Goal: Information Seeking & Learning: Learn about a topic

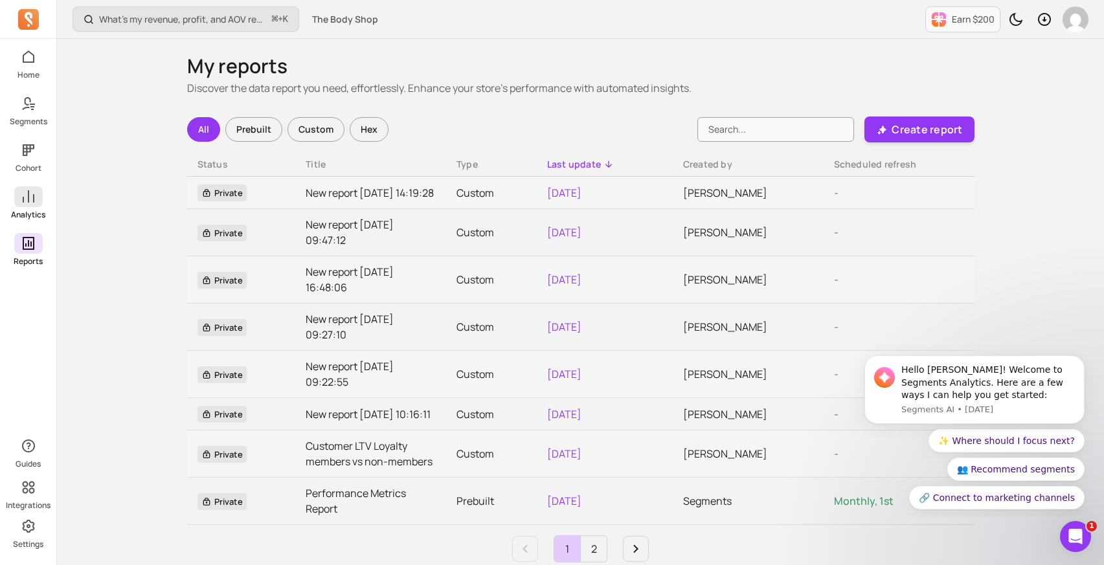
click at [34, 205] on span at bounding box center [28, 197] width 28 height 21
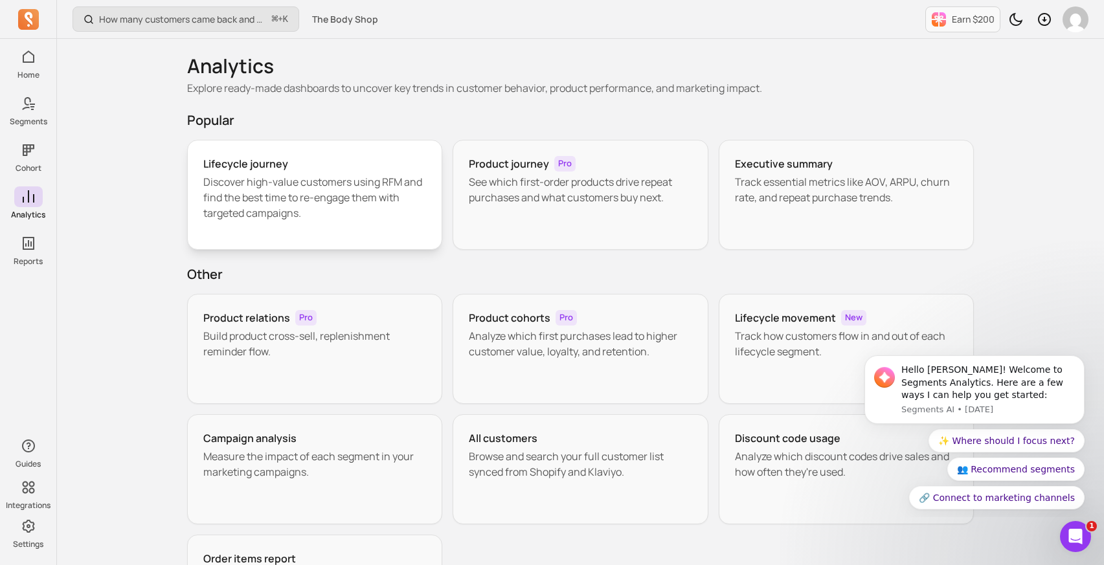
click at [364, 217] on p "Discover high-value customers using RFM and find the best time to re-engage the…" at bounding box center [314, 197] width 223 height 47
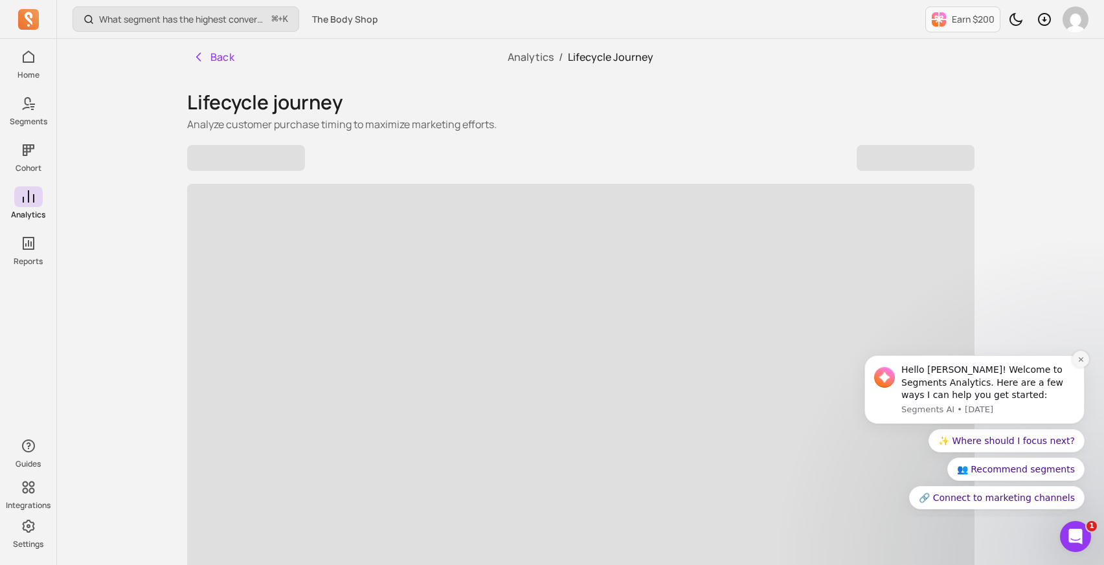
click at [1080, 359] on icon "Dismiss notification" at bounding box center [1081, 359] width 7 height 7
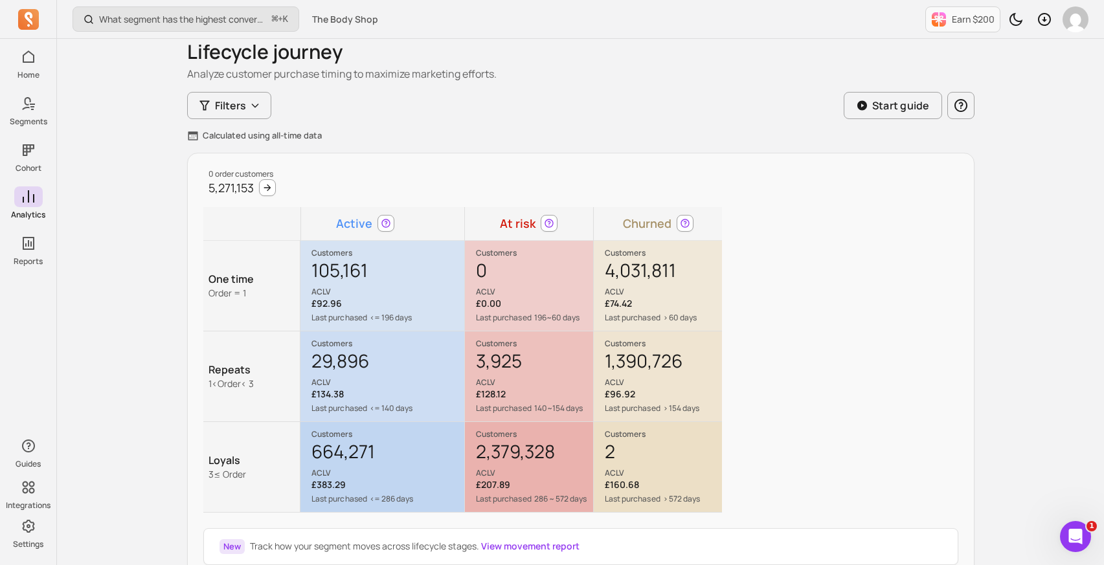
scroll to position [91, 0]
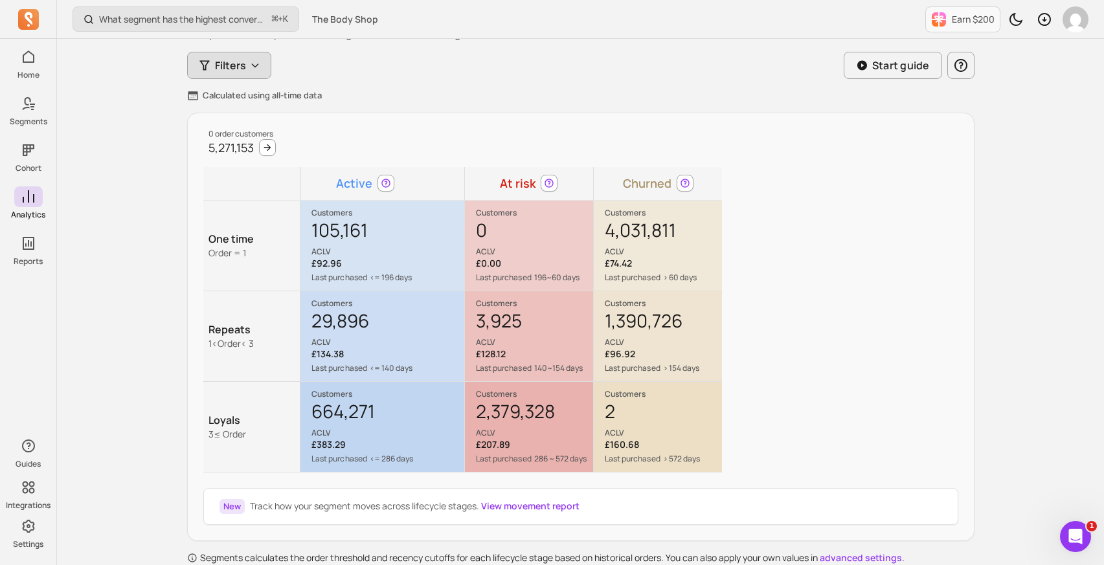
click at [258, 67] on icon "button" at bounding box center [255, 65] width 10 height 10
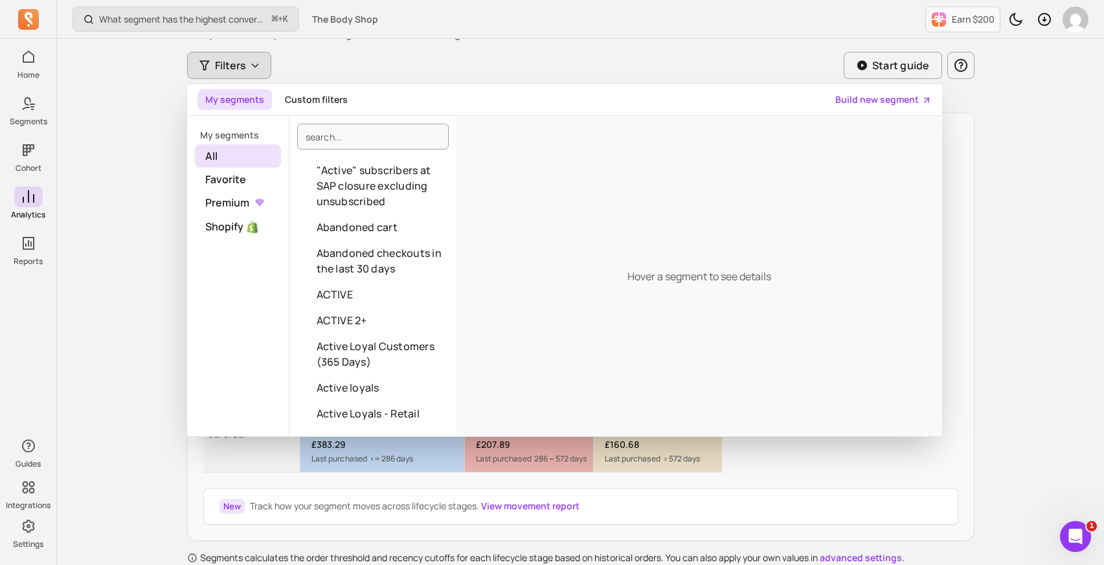
drag, startPoint x: 1067, startPoint y: 267, endPoint x: 1043, endPoint y: 104, distance: 165.0
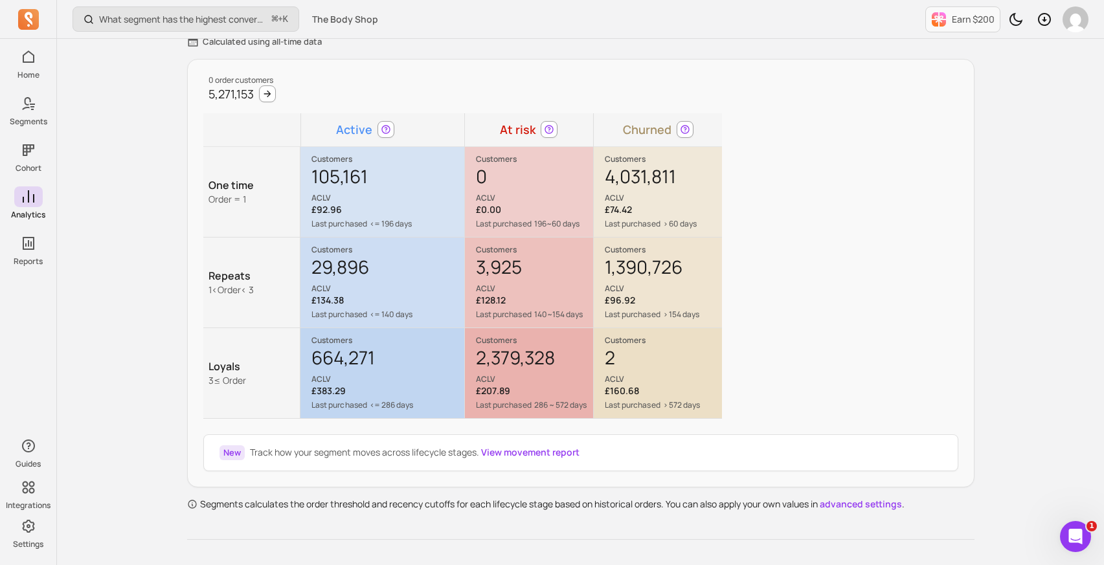
scroll to position [0, 0]
